Goal: Task Accomplishment & Management: Manage account settings

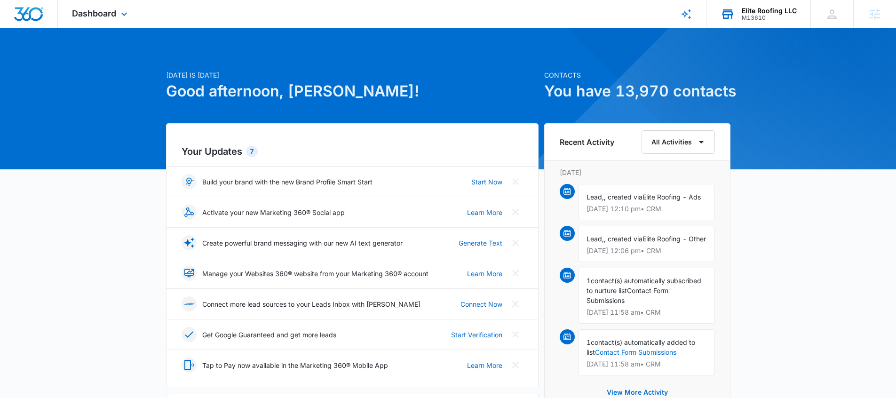
click at [748, 5] on div "Elite Roofing LLC M13610 Your Accounts View All" at bounding box center [758, 14] width 104 height 28
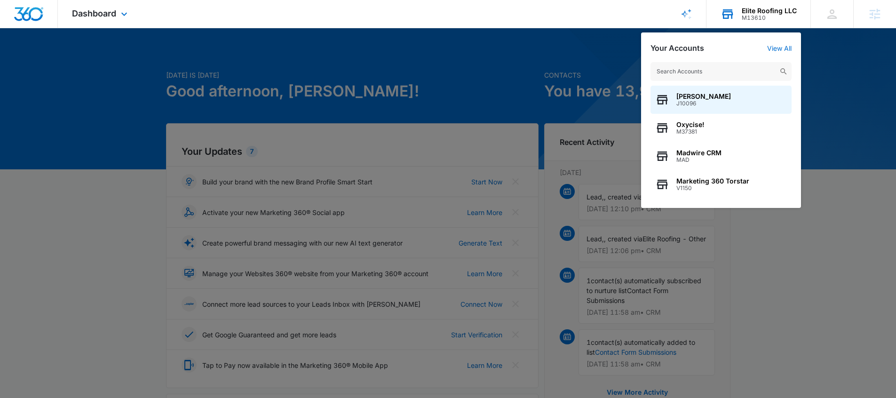
type input "a"
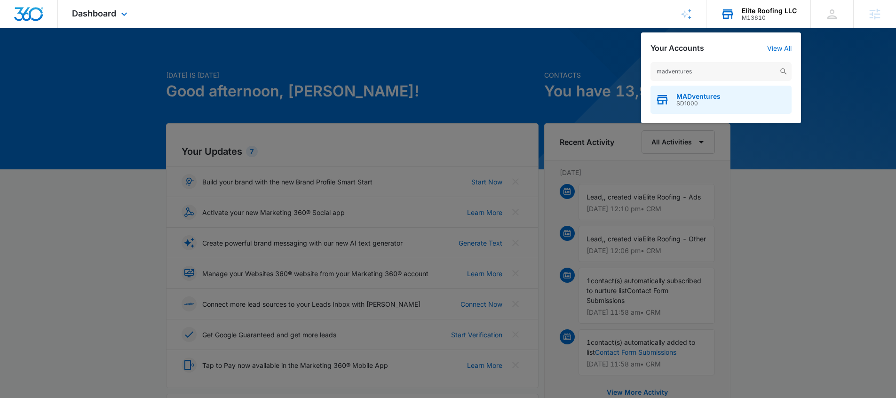
type input "madventures"
click at [699, 101] on span "SD1000" at bounding box center [698, 103] width 44 height 7
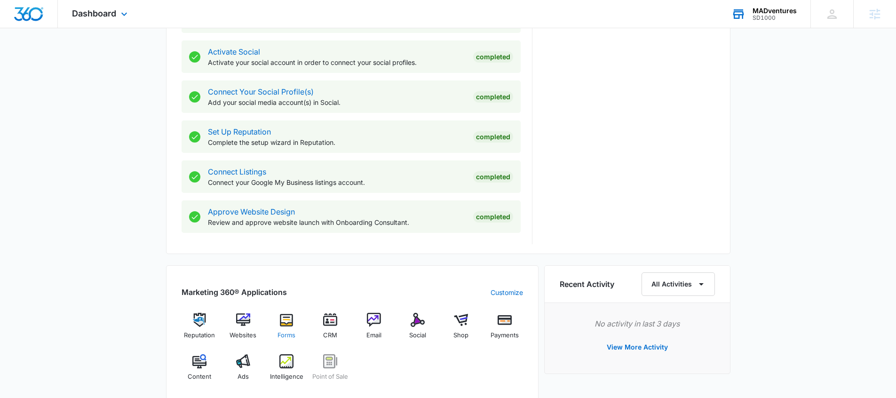
scroll to position [395, 0]
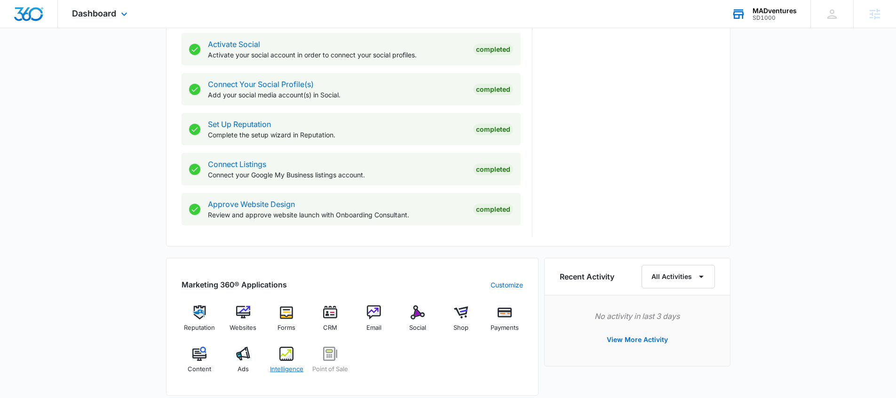
click at [293, 362] on div "Intelligence" at bounding box center [287, 364] width 36 height 34
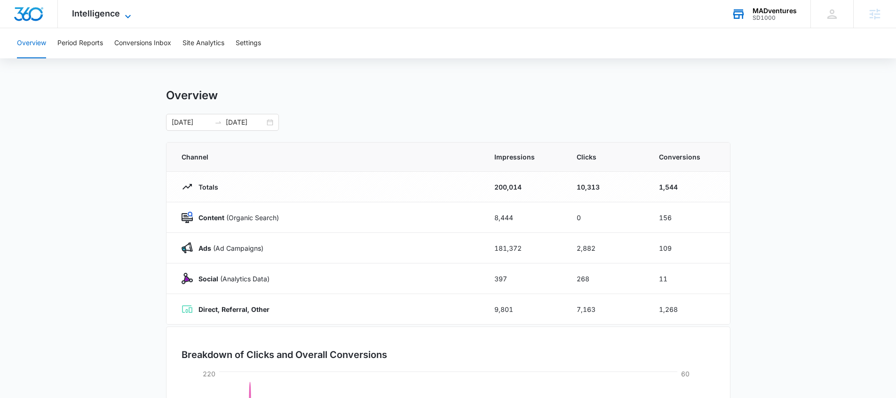
click at [106, 13] on span "Intelligence" at bounding box center [96, 13] width 48 height 10
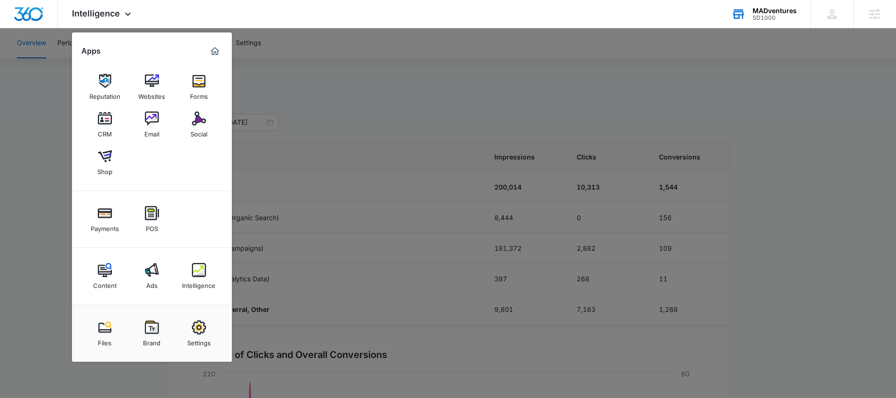
drag, startPoint x: 381, startPoint y: 106, endPoint x: 366, endPoint y: 112, distance: 16.9
click at [381, 105] on div at bounding box center [448, 199] width 896 height 398
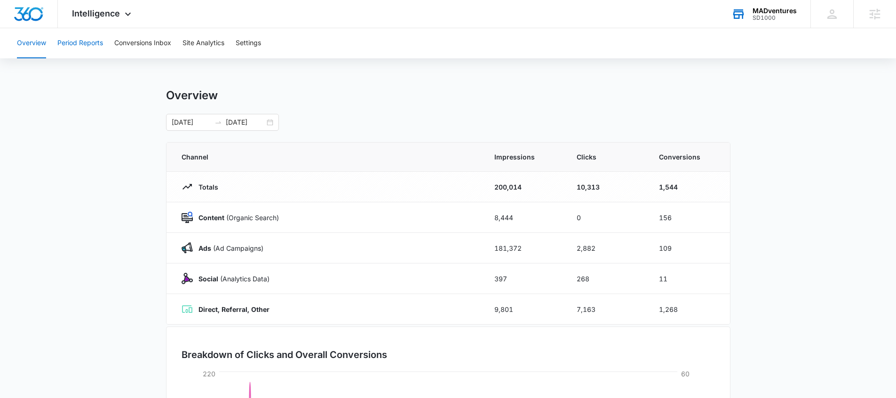
click at [76, 45] on button "Period Reports" at bounding box center [80, 43] width 46 height 30
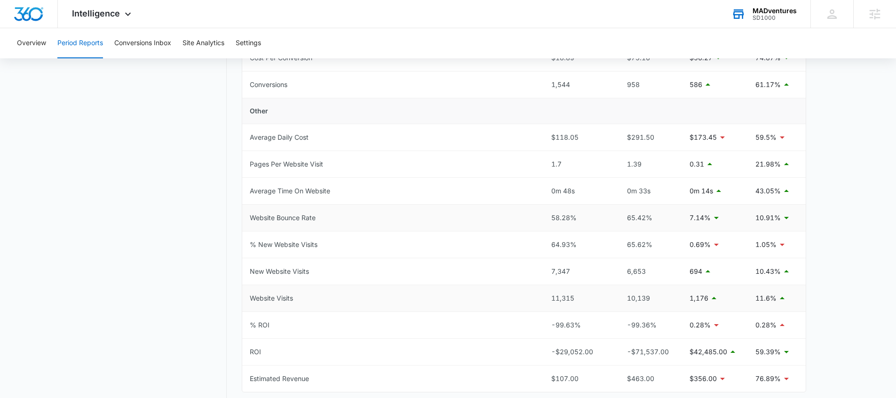
scroll to position [399, 0]
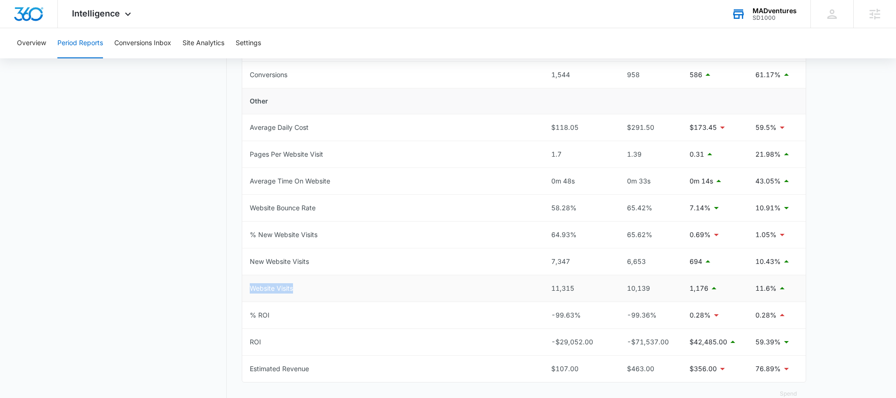
drag, startPoint x: 304, startPoint y: 291, endPoint x: 256, endPoint y: 275, distance: 50.4
click at [258, 276] on td "Website Visits" at bounding box center [392, 288] width 301 height 27
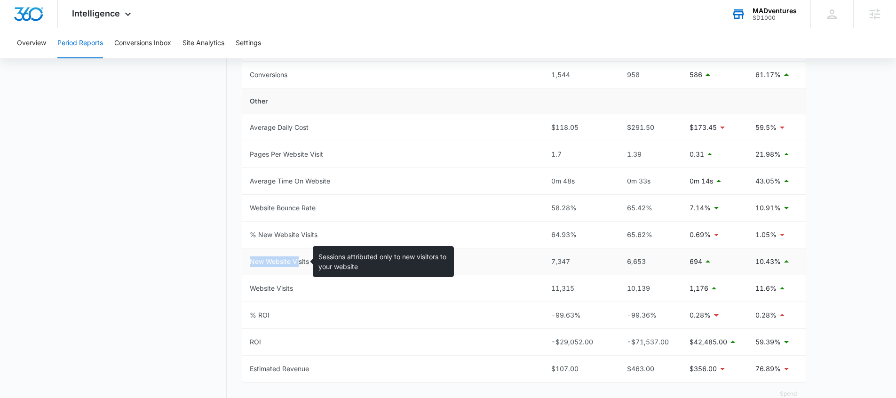
drag, startPoint x: 249, startPoint y: 263, endPoint x: 300, endPoint y: 263, distance: 50.8
click at [300, 263] on td "New Website Visits" at bounding box center [392, 261] width 301 height 27
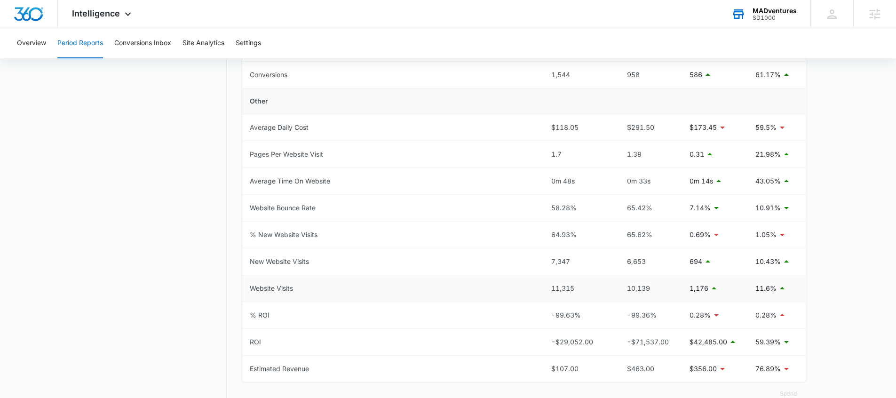
click at [296, 279] on td "Website Visits" at bounding box center [392, 288] width 301 height 27
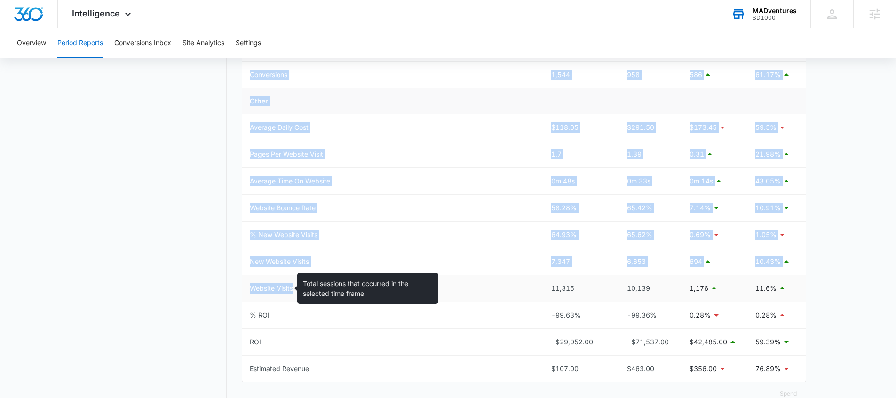
drag, startPoint x: 296, startPoint y: 288, endPoint x: 243, endPoint y: 288, distance: 53.6
click at [242, 288] on td "Website Visits" at bounding box center [392, 288] width 301 height 27
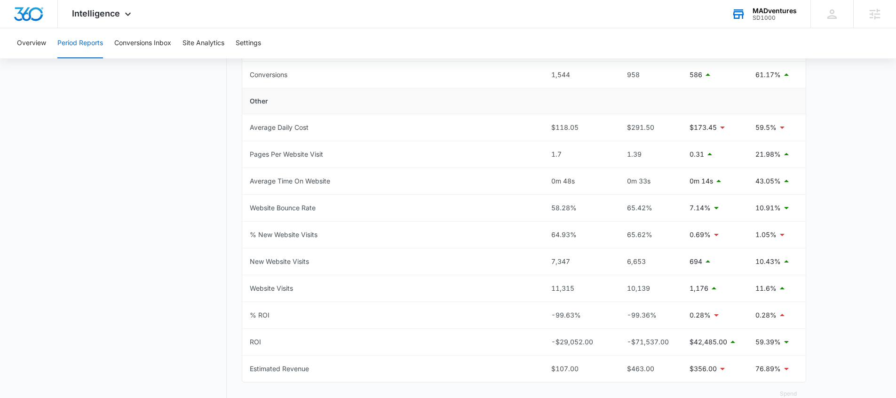
click at [180, 301] on nav "Period Reports Overall Organic & Content Marketing Ads Social Direct & Other Ch…" at bounding box center [158, 53] width 137 height 727
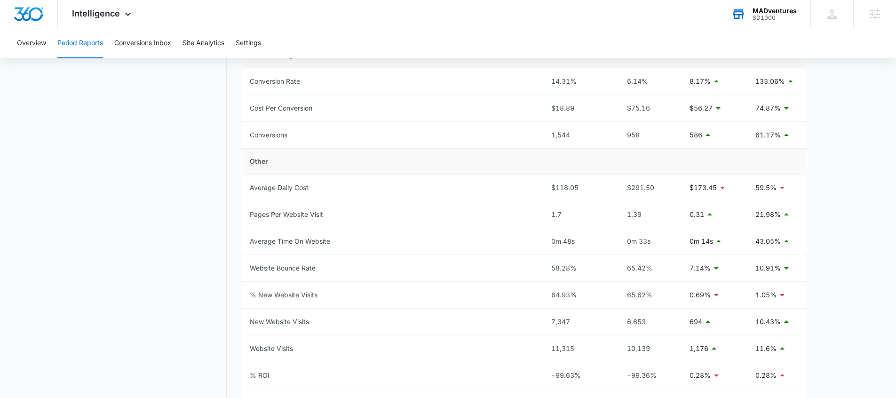
scroll to position [336, 0]
click at [32, 46] on button "Overview" at bounding box center [31, 43] width 29 height 30
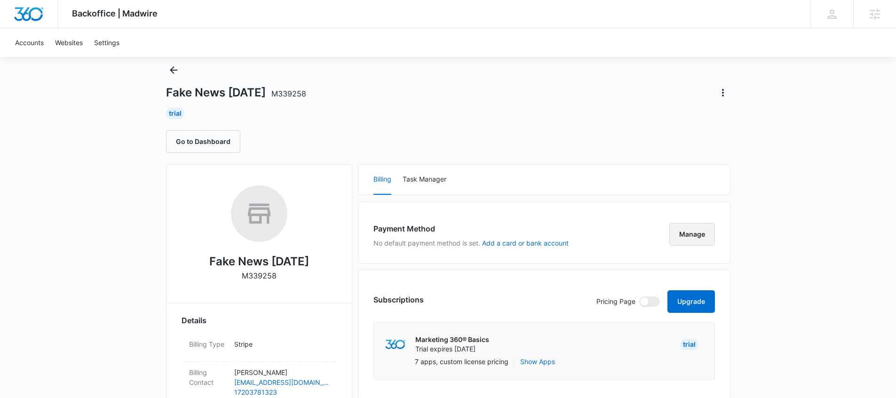
scroll to position [25, 0]
click at [682, 244] on button "Manage" at bounding box center [692, 233] width 46 height 23
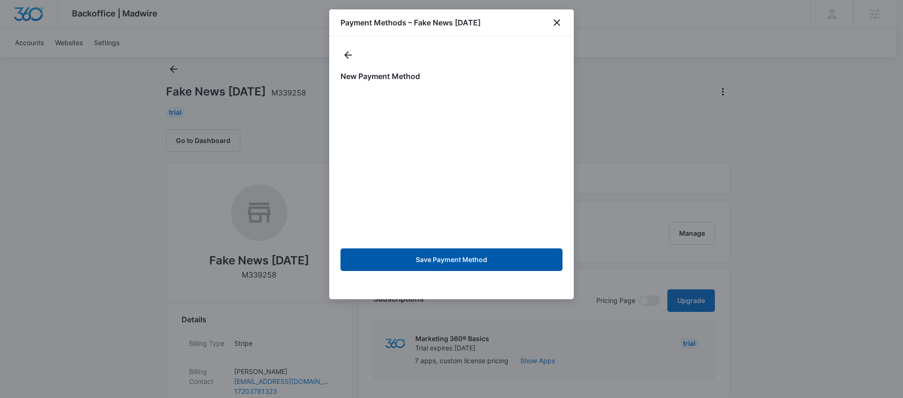
click at [473, 258] on button "Save Payment Method" at bounding box center [452, 259] width 222 height 23
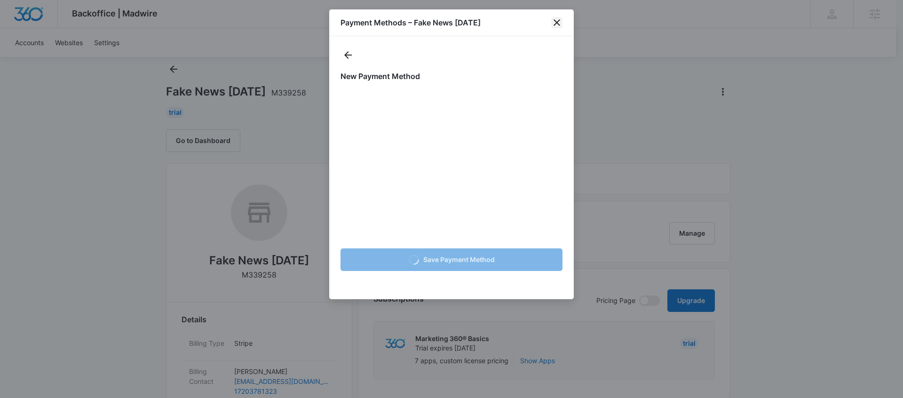
click at [555, 25] on icon "close" at bounding box center [556, 22] width 11 height 11
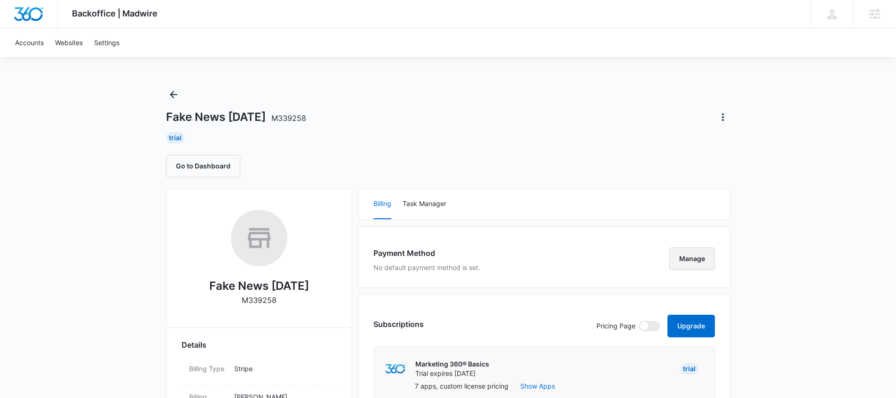
click at [691, 263] on button "Manage" at bounding box center [692, 258] width 46 height 23
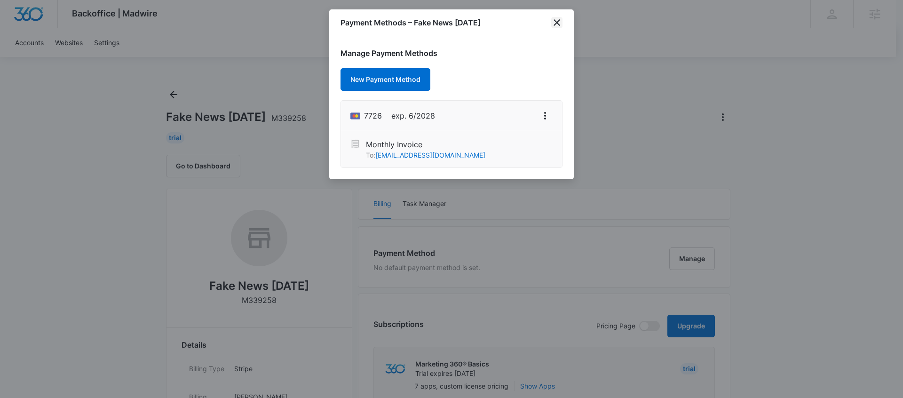
click at [556, 24] on icon "close" at bounding box center [556, 22] width 11 height 11
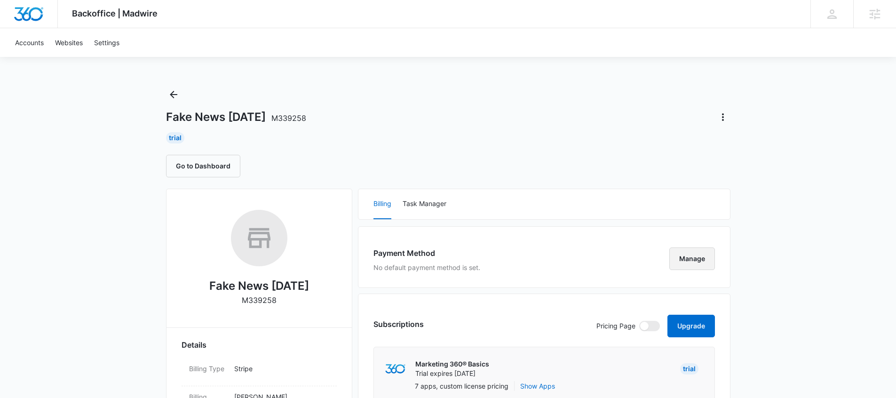
click at [677, 258] on button "Manage" at bounding box center [692, 258] width 46 height 23
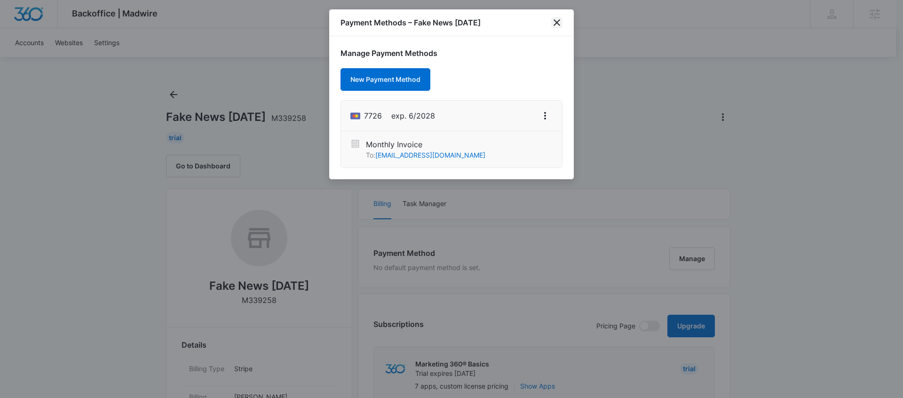
drag, startPoint x: 556, startPoint y: 21, endPoint x: 265, endPoint y: 13, distance: 290.8
click at [555, 21] on icon "close" at bounding box center [557, 22] width 7 height 7
